Goal: Find specific page/section: Find specific page/section

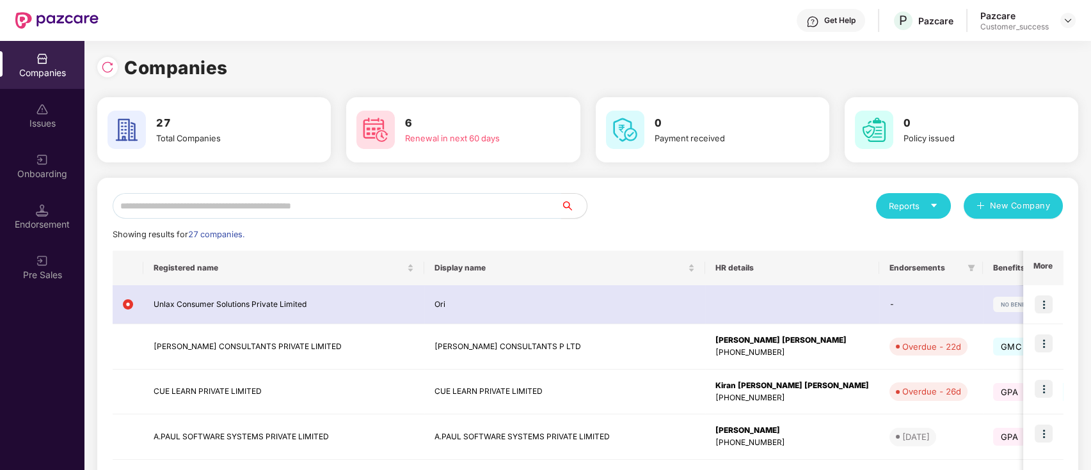
click at [197, 204] on input "text" at bounding box center [337, 206] width 448 height 26
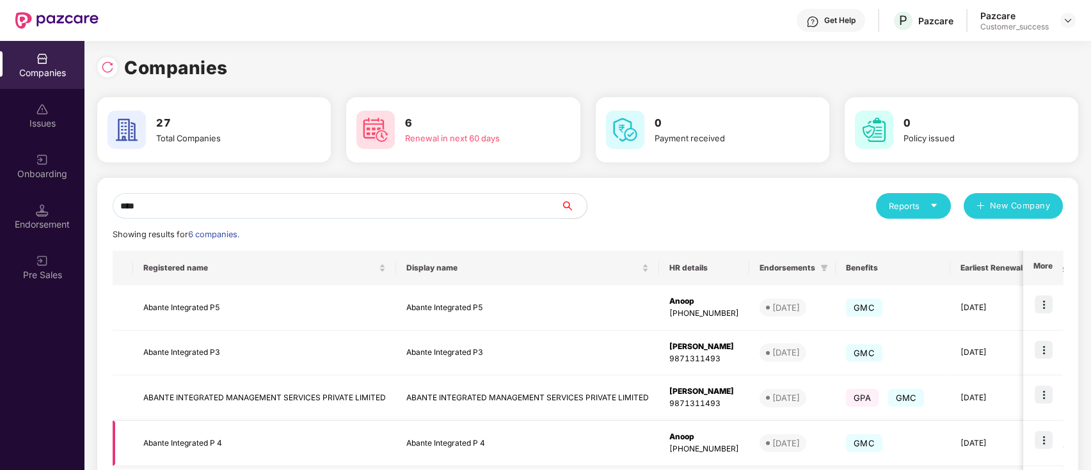
type input "****"
click at [164, 447] on td "Abante Integrated P 4" at bounding box center [264, 443] width 263 height 45
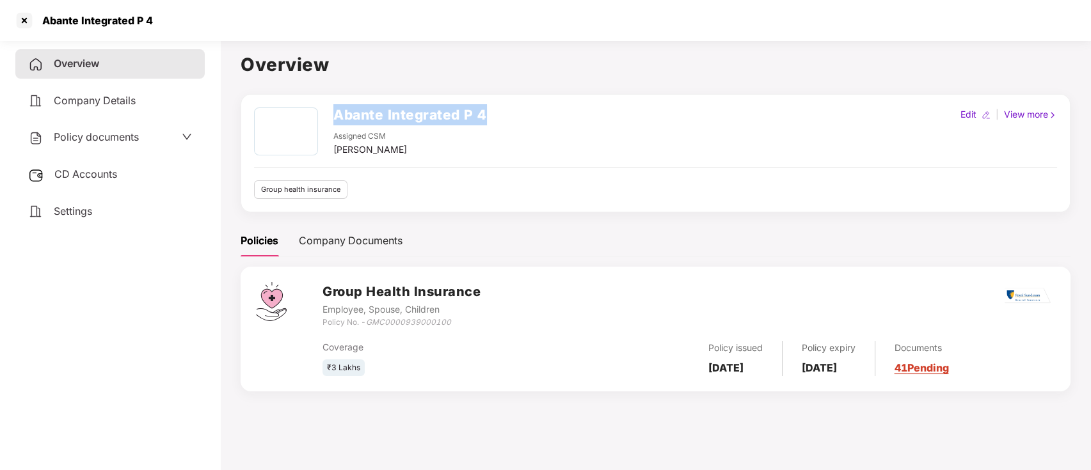
drag, startPoint x: 335, startPoint y: 115, endPoint x: 490, endPoint y: 121, distance: 155.6
click at [490, 121] on div "Abante Integrated P 4 Assigned CSM [PERSON_NAME] Edit | View more" at bounding box center [655, 131] width 803 height 49
copy h2 "Abante Integrated P 4"
click at [21, 14] on div at bounding box center [24, 20] width 20 height 20
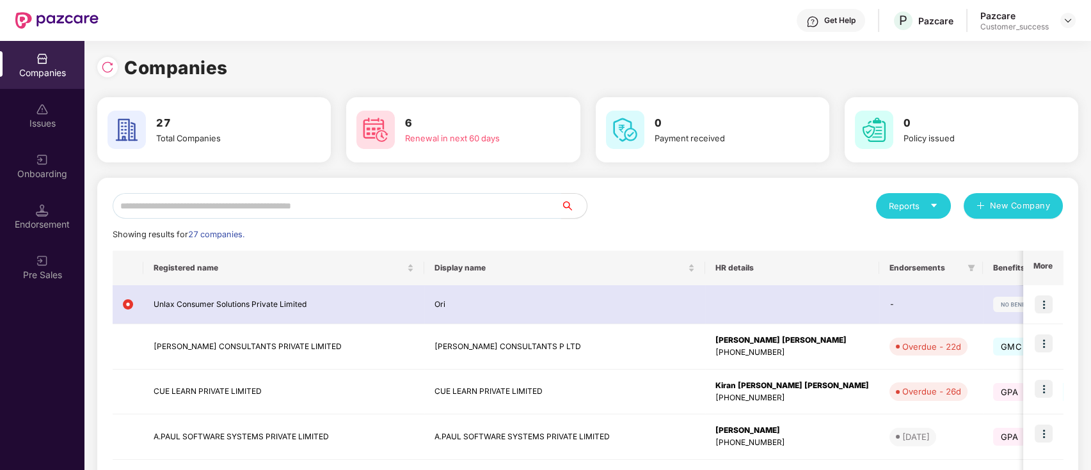
click at [248, 211] on input "text" at bounding box center [337, 206] width 448 height 26
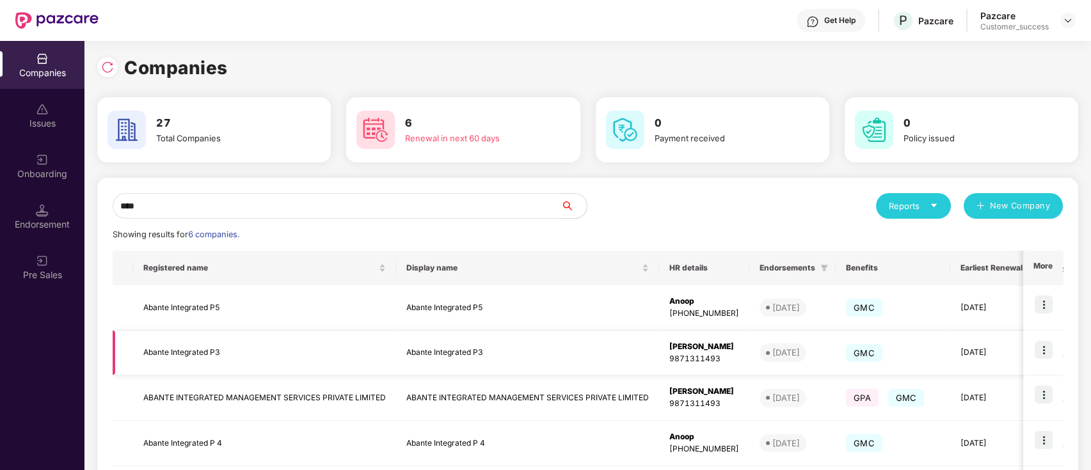
scroll to position [157, 0]
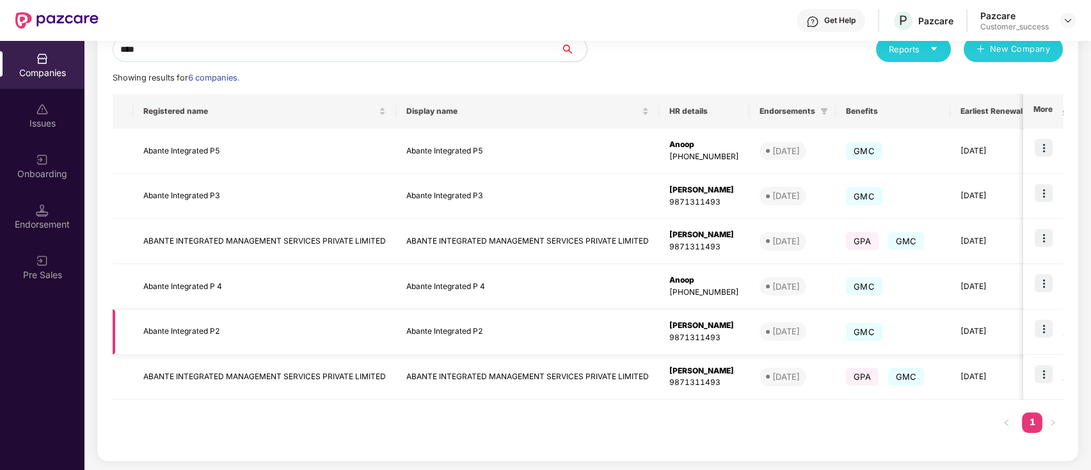
type input "****"
click at [212, 328] on td "Abante Integrated P2" at bounding box center [264, 332] width 263 height 45
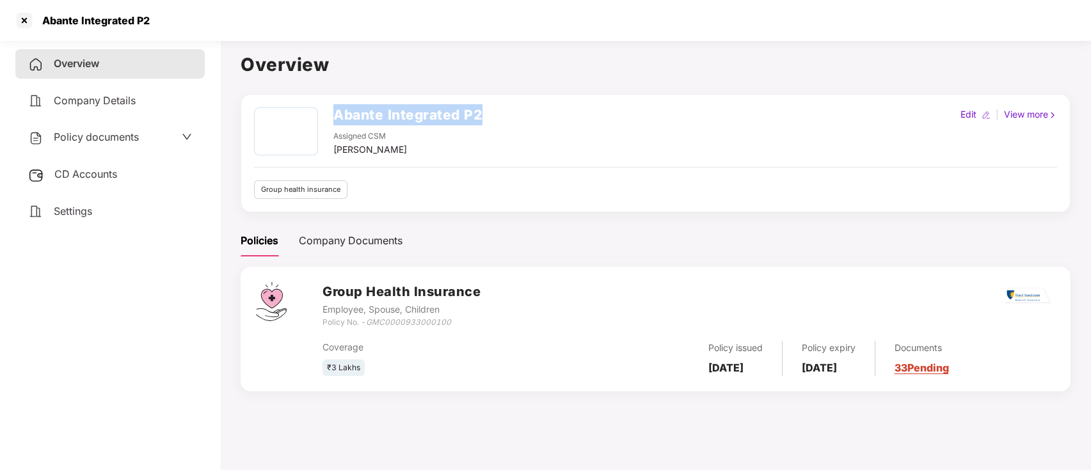
drag, startPoint x: 334, startPoint y: 117, endPoint x: 507, endPoint y: 114, distance: 173.4
click at [507, 114] on div "Abante Integrated P2 Assigned CSM [PERSON_NAME] Edit | View more" at bounding box center [655, 131] width 803 height 49
copy h2 "Abante Integrated P2"
click at [29, 18] on div at bounding box center [24, 20] width 20 height 20
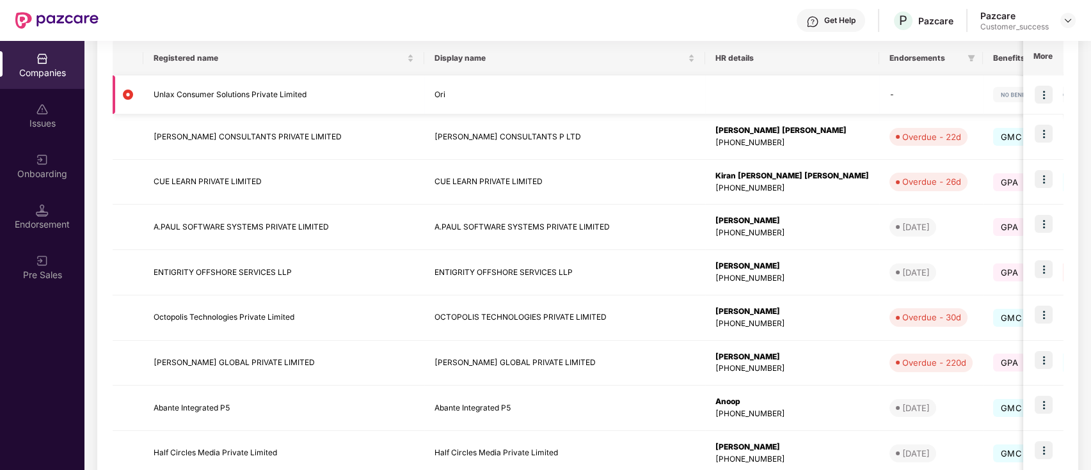
scroll to position [0, 0]
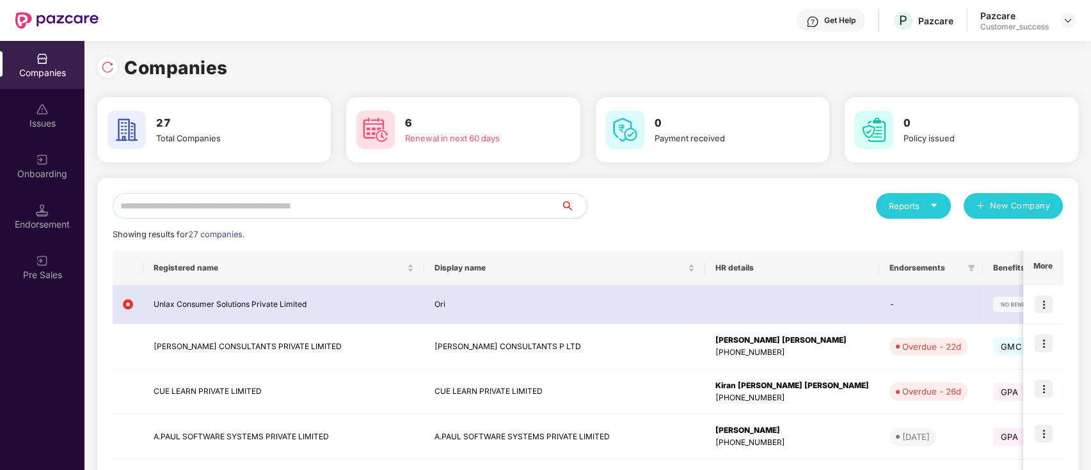
click at [266, 203] on input "text" at bounding box center [337, 206] width 448 height 26
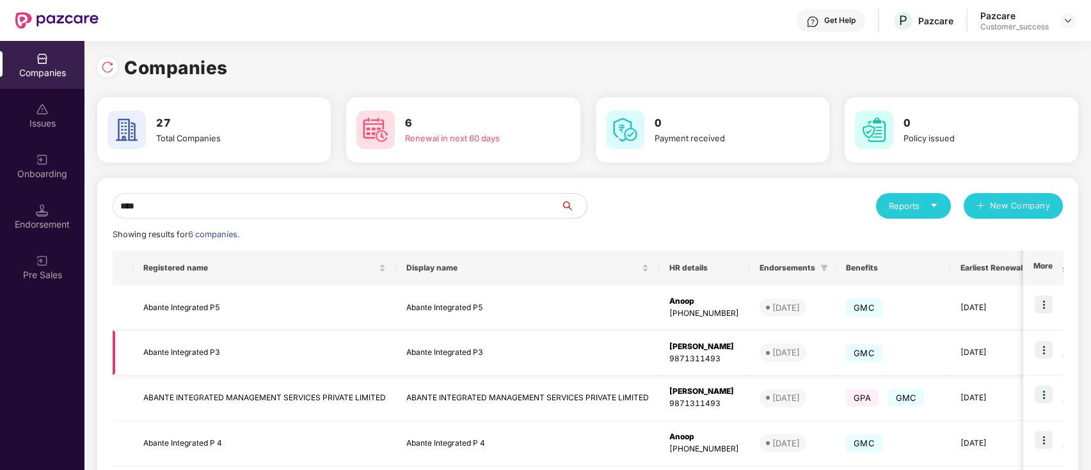
type input "****"
click at [210, 351] on td "Abante Integrated P3" at bounding box center [264, 353] width 263 height 45
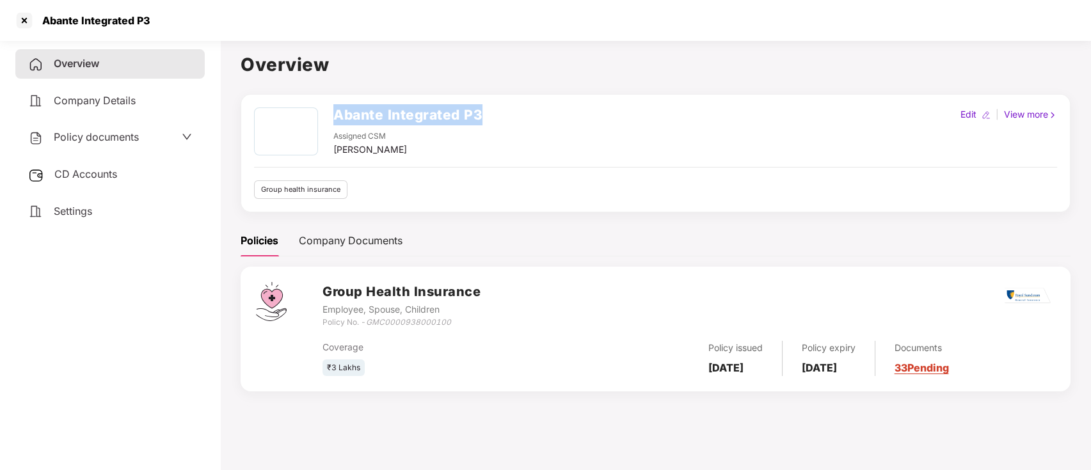
drag, startPoint x: 334, startPoint y: 113, endPoint x: 482, endPoint y: 112, distance: 147.8
click at [482, 112] on div "Abante Integrated P3 Assigned CSM [PERSON_NAME] Edit | View more" at bounding box center [655, 131] width 803 height 49
copy h2 "Abante Integrated P3"
click at [26, 19] on div at bounding box center [24, 20] width 20 height 20
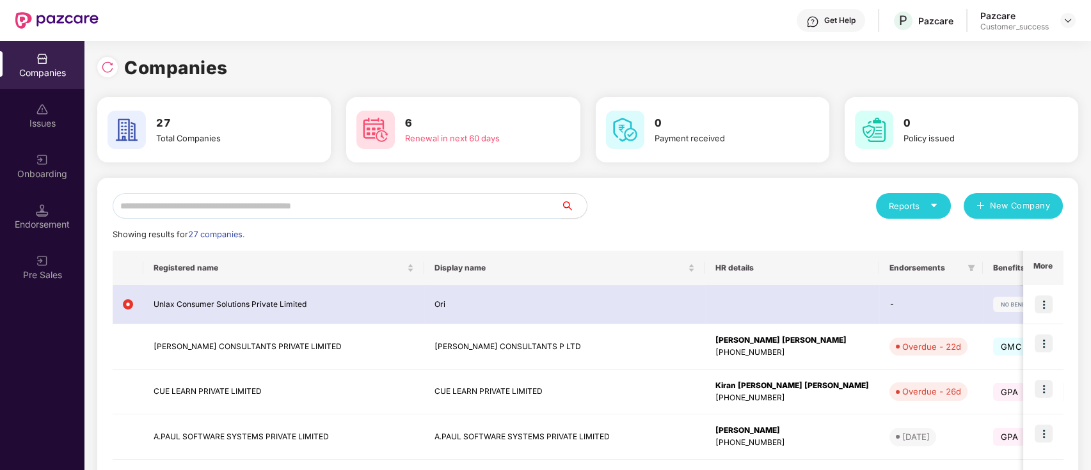
click at [406, 215] on input "text" at bounding box center [337, 206] width 448 height 26
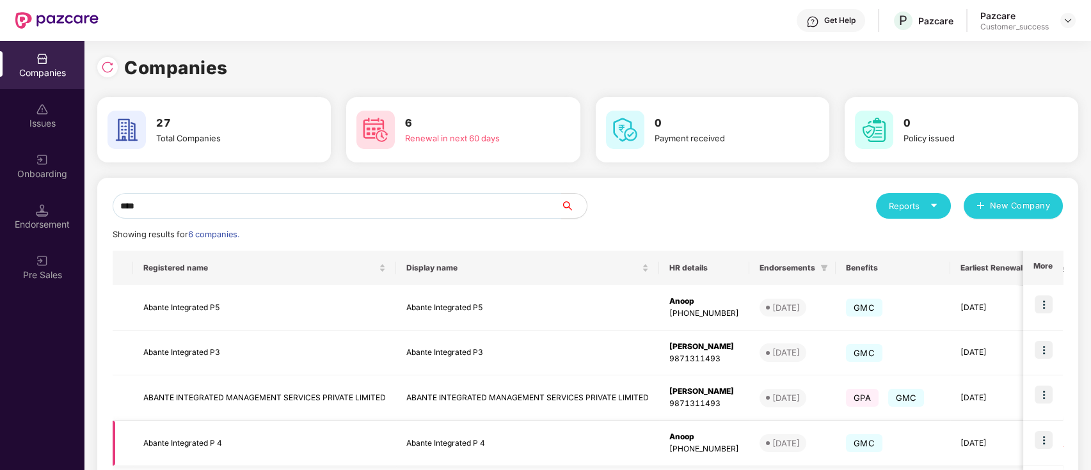
type input "****"
click at [210, 443] on td "Abante Integrated P 4" at bounding box center [264, 443] width 263 height 45
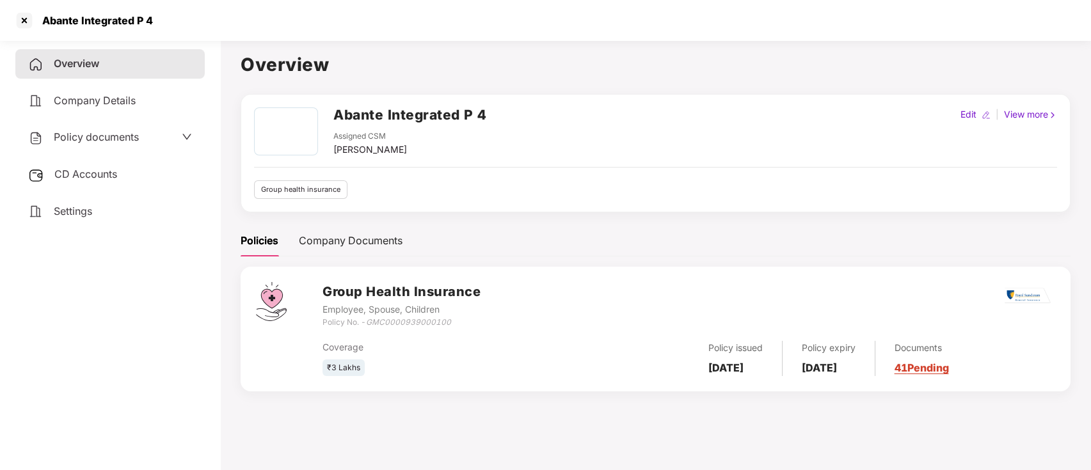
click at [337, 115] on h2 "Abante Integrated P 4" at bounding box center [410, 114] width 154 height 21
drag, startPoint x: 334, startPoint y: 116, endPoint x: 491, endPoint y: 118, distance: 157.4
click at [491, 118] on div "Abante Integrated P 4 Assigned CSM [PERSON_NAME] Edit | View more" at bounding box center [655, 131] width 803 height 49
copy h2 "Abante Integrated P 4"
click at [24, 18] on div at bounding box center [24, 20] width 20 height 20
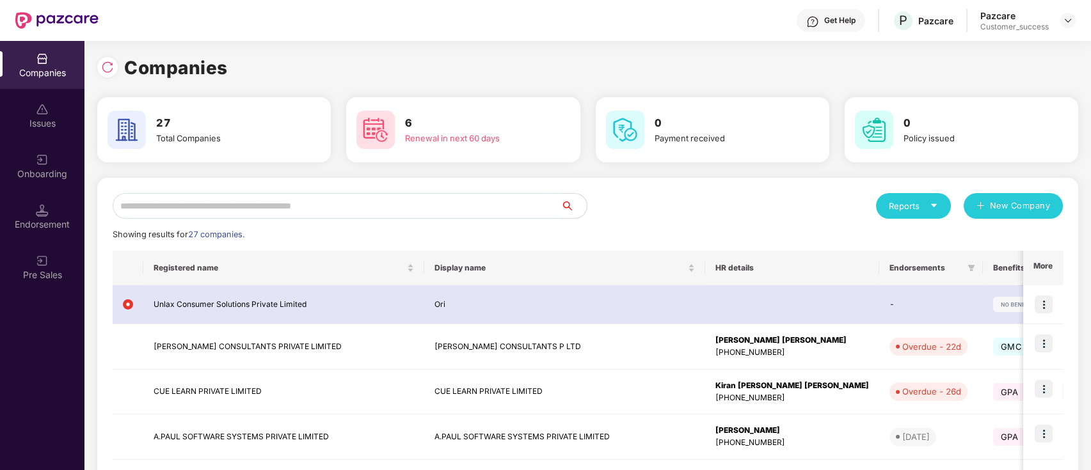
click at [354, 198] on input "text" at bounding box center [337, 206] width 448 height 26
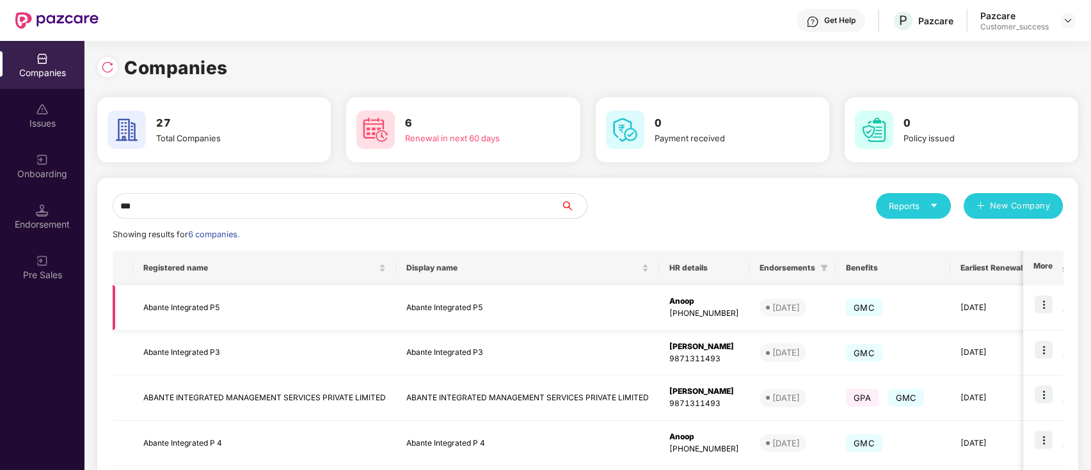
type input "***"
click at [212, 307] on td "Abante Integrated P5" at bounding box center [264, 307] width 263 height 45
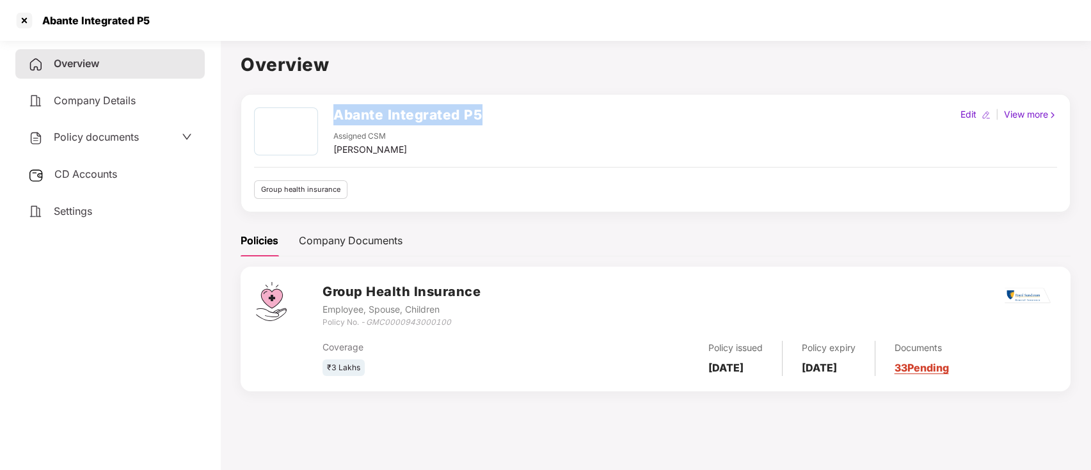
drag, startPoint x: 331, startPoint y: 115, endPoint x: 488, endPoint y: 117, distance: 157.4
click at [488, 117] on div "Abante Integrated P5 Assigned CSM [PERSON_NAME] Edit | View more" at bounding box center [655, 131] width 803 height 49
copy h2 "Abante Integrated P5"
